Goal: Task Accomplishment & Management: Manage account settings

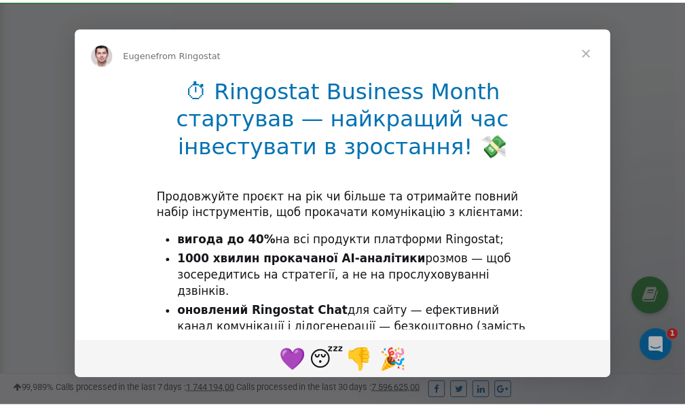
scroll to position [408, 0]
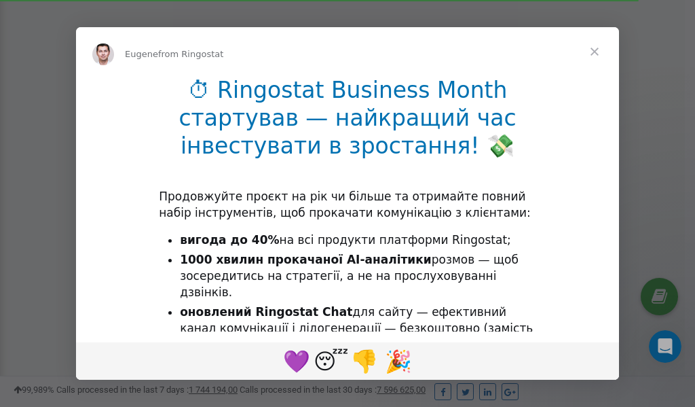
click at [597, 51] on span "Close" at bounding box center [594, 51] width 49 height 49
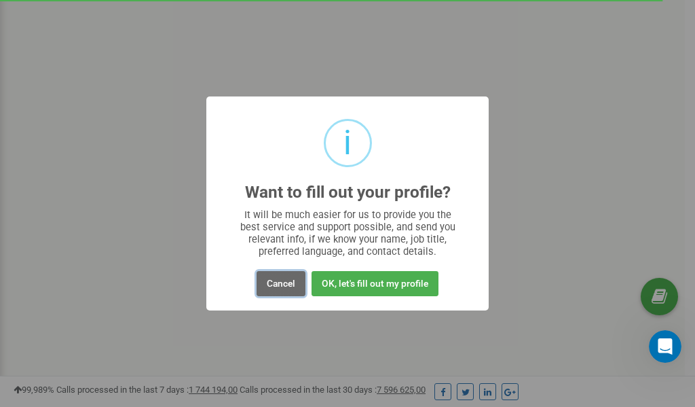
click at [281, 280] on button "Cancel" at bounding box center [281, 283] width 49 height 25
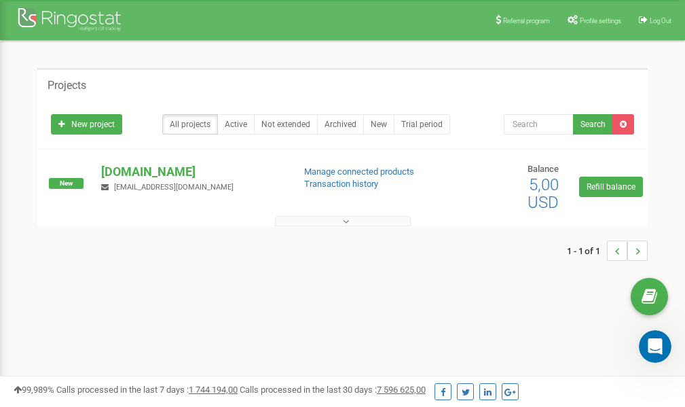
scroll to position [0, 0]
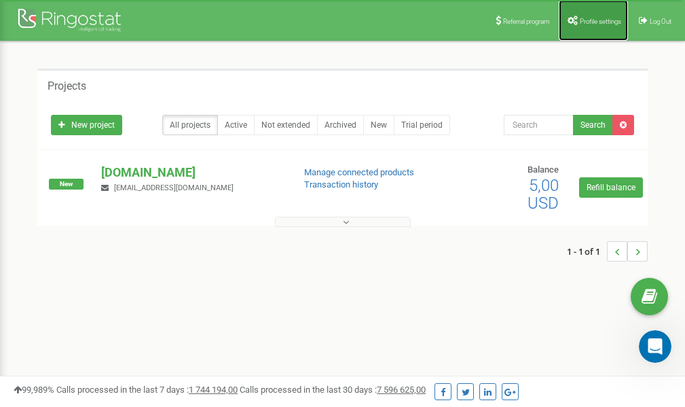
click at [591, 18] on span "Profile settings" at bounding box center [600, 21] width 41 height 7
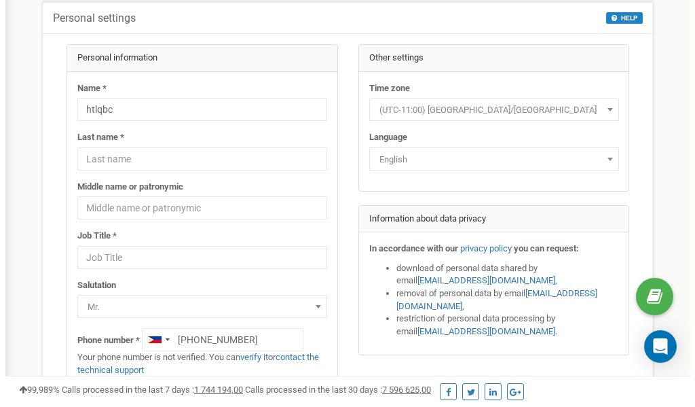
scroll to position [68, 0]
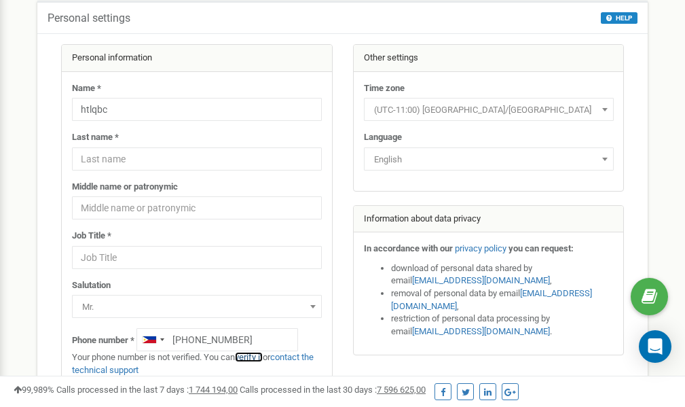
click at [257, 356] on link "verify it" at bounding box center [249, 357] width 28 height 10
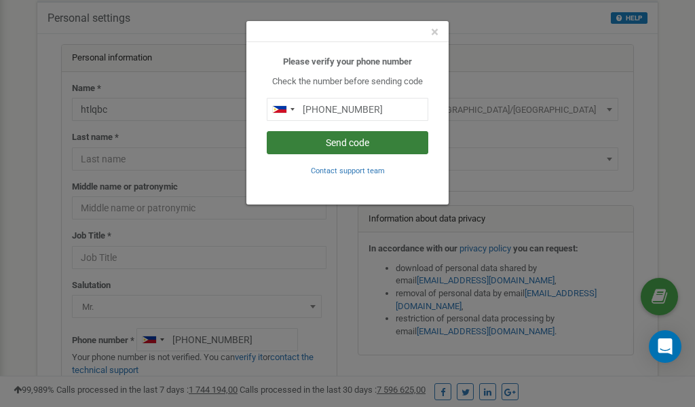
click at [350, 143] on button "Send code" at bounding box center [348, 142] width 162 height 23
